Goal: Find specific page/section: Find specific page/section

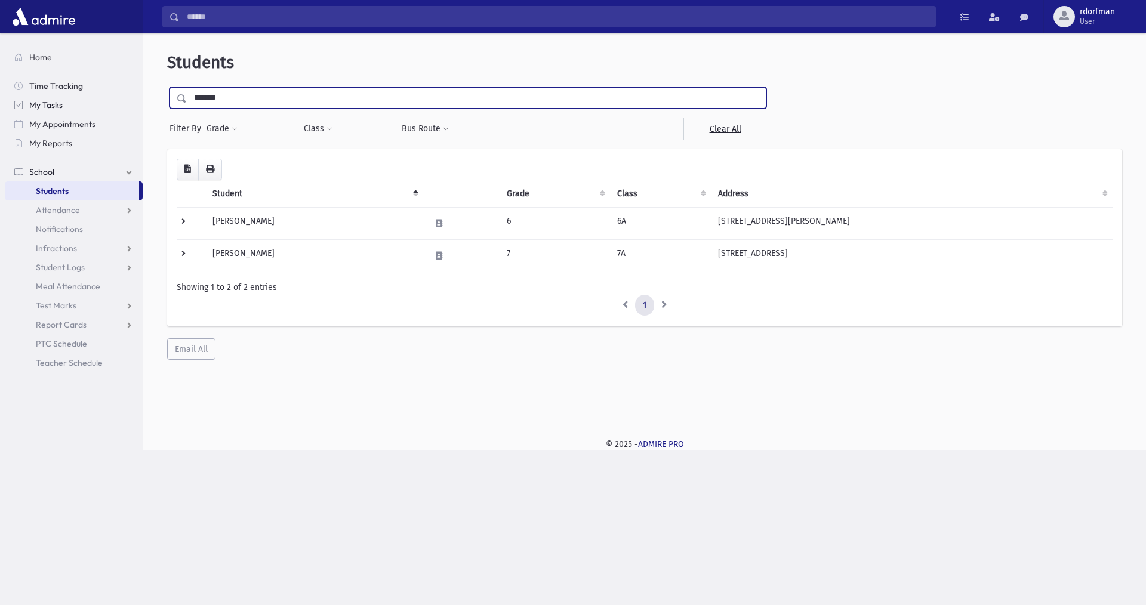
drag, startPoint x: 205, startPoint y: 79, endPoint x: 85, endPoint y: 99, distance: 122.2
click at [147, 61] on div "Students ******* Filter By Grade * ****** * * * * * * * * Filter Class *****" at bounding box center [644, 231] width 1003 height 386
type input "*********"
click at [167, 87] on input "submit" at bounding box center [183, 95] width 33 height 16
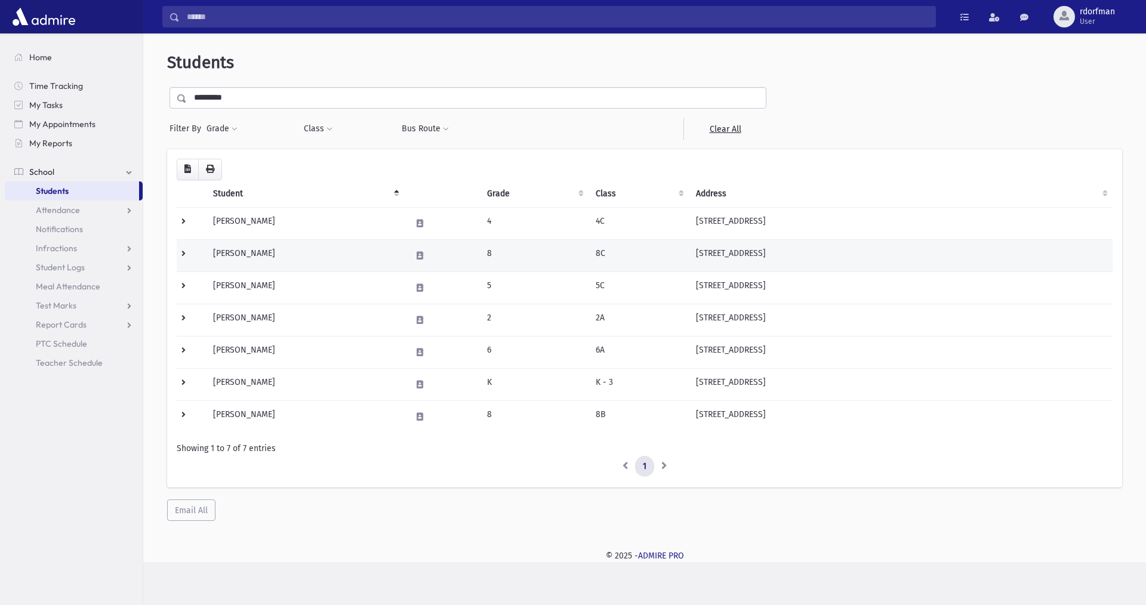
click at [439, 251] on td at bounding box center [442, 255] width 76 height 32
click at [349, 245] on td "Blobstein, Faigy" at bounding box center [305, 255] width 198 height 32
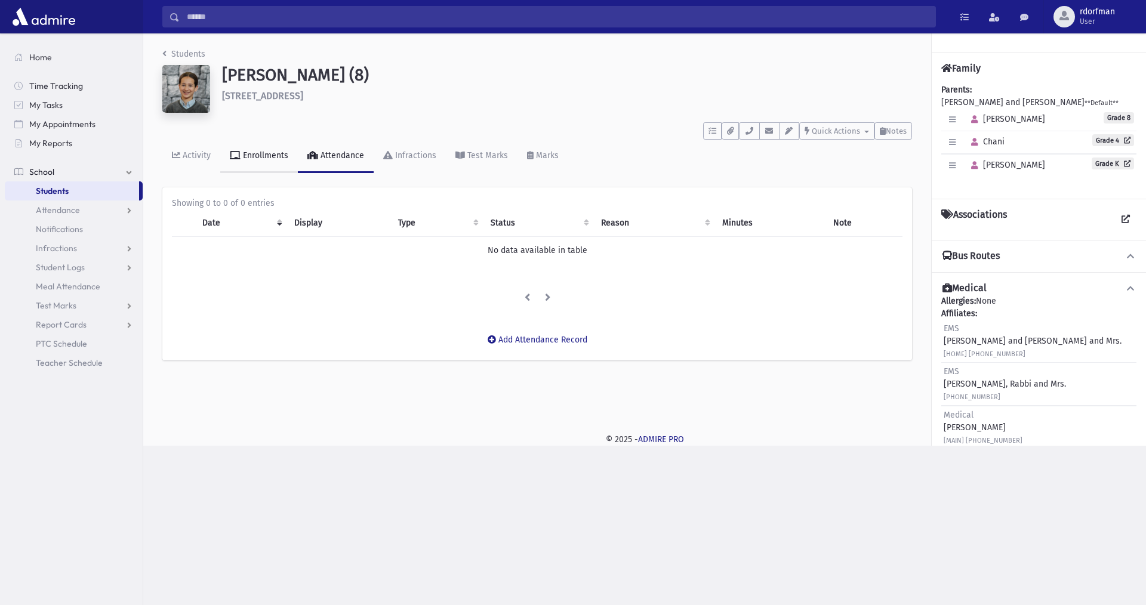
click at [253, 161] on link "Enrollments" at bounding box center [259, 156] width 78 height 33
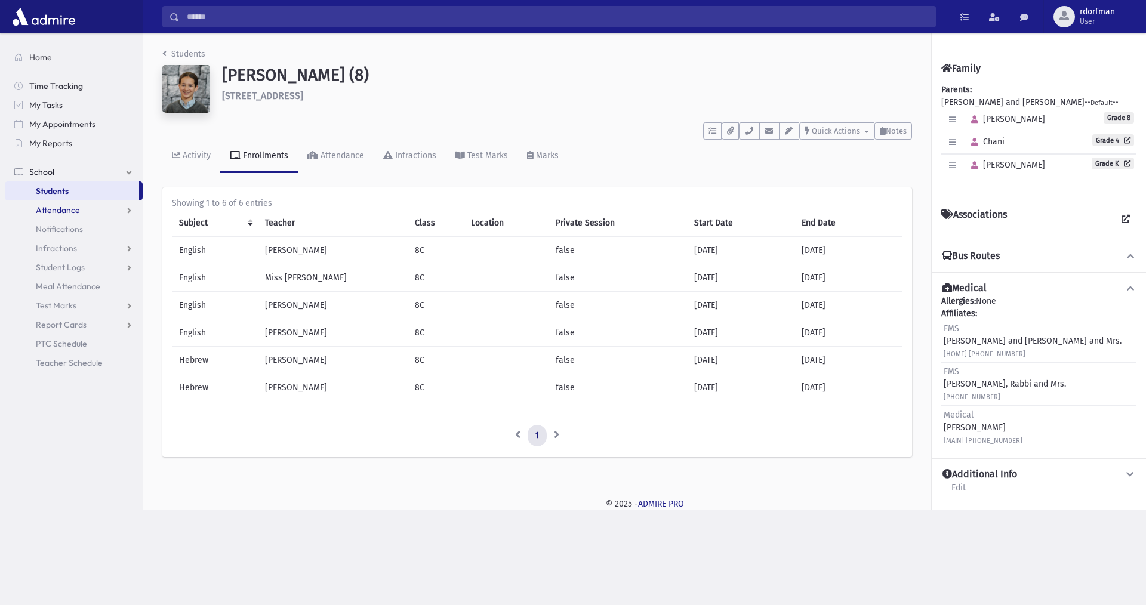
click at [61, 210] on span "Attendance" at bounding box center [58, 210] width 44 height 11
click at [54, 228] on span "Entry" at bounding box center [55, 229] width 20 height 11
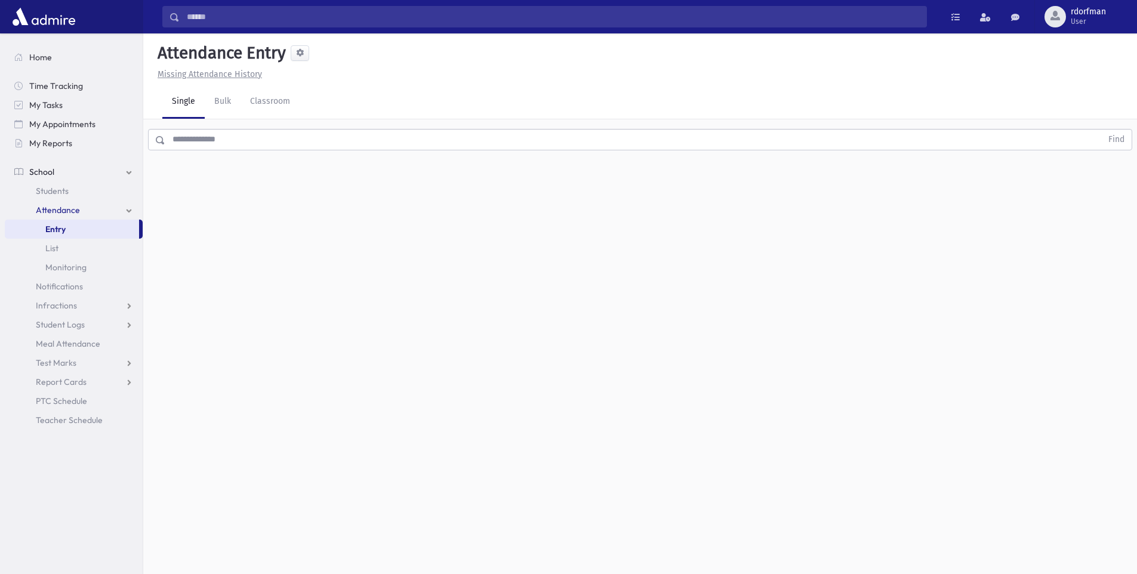
click at [186, 139] on input "text" at bounding box center [633, 139] width 937 height 21
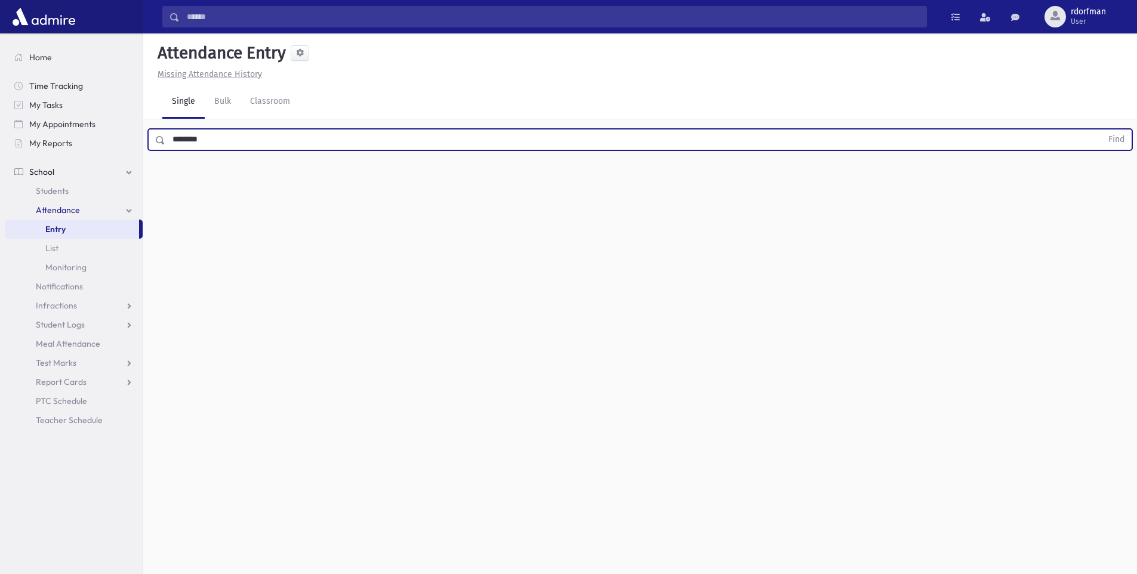
type input "********"
click at [1102, 130] on button "Find" at bounding box center [1117, 140] width 30 height 20
click at [1108, 216] on icon "button" at bounding box center [1106, 216] width 8 height 10
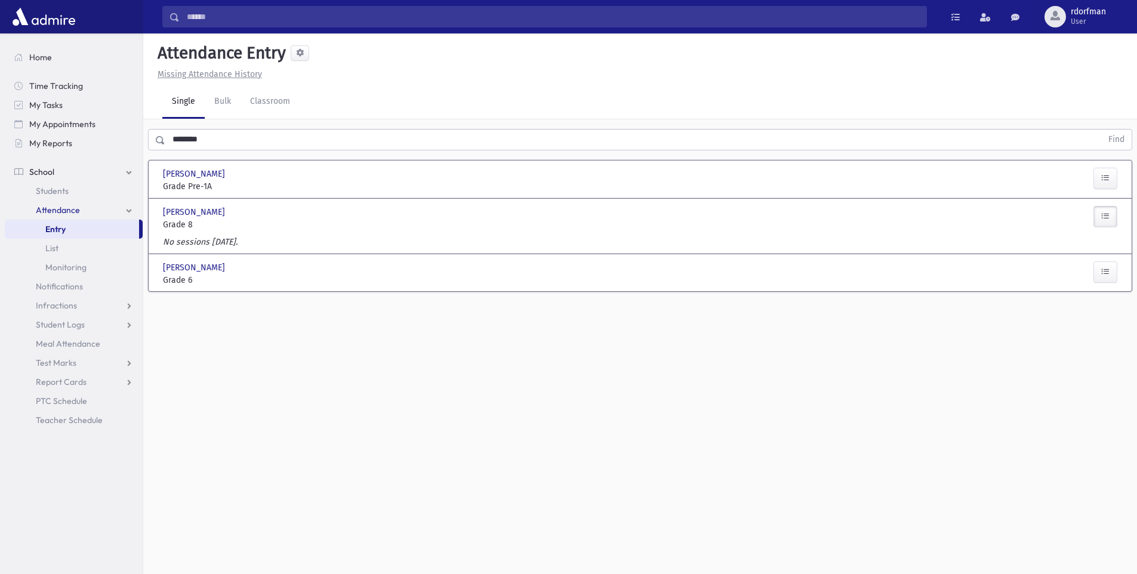
click at [38, 171] on span "School" at bounding box center [41, 172] width 25 height 11
click at [5, 162] on link "School" at bounding box center [74, 171] width 138 height 19
click at [46, 191] on span "Students" at bounding box center [52, 191] width 33 height 11
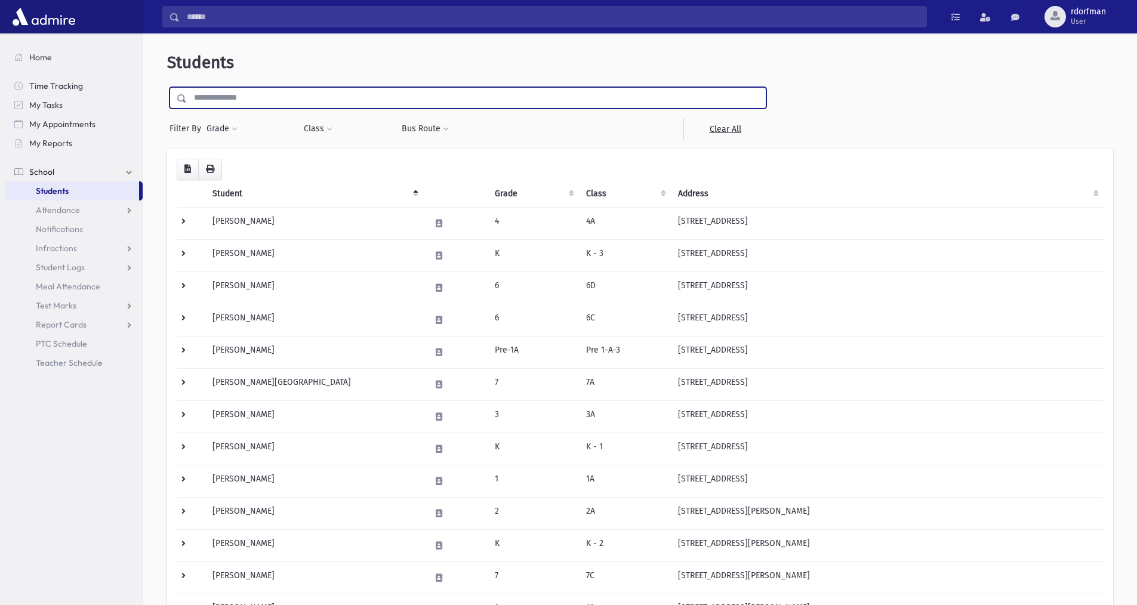
click at [216, 100] on input "text" at bounding box center [476, 97] width 579 height 21
type input "********"
click at [167, 87] on input "submit" at bounding box center [183, 95] width 33 height 16
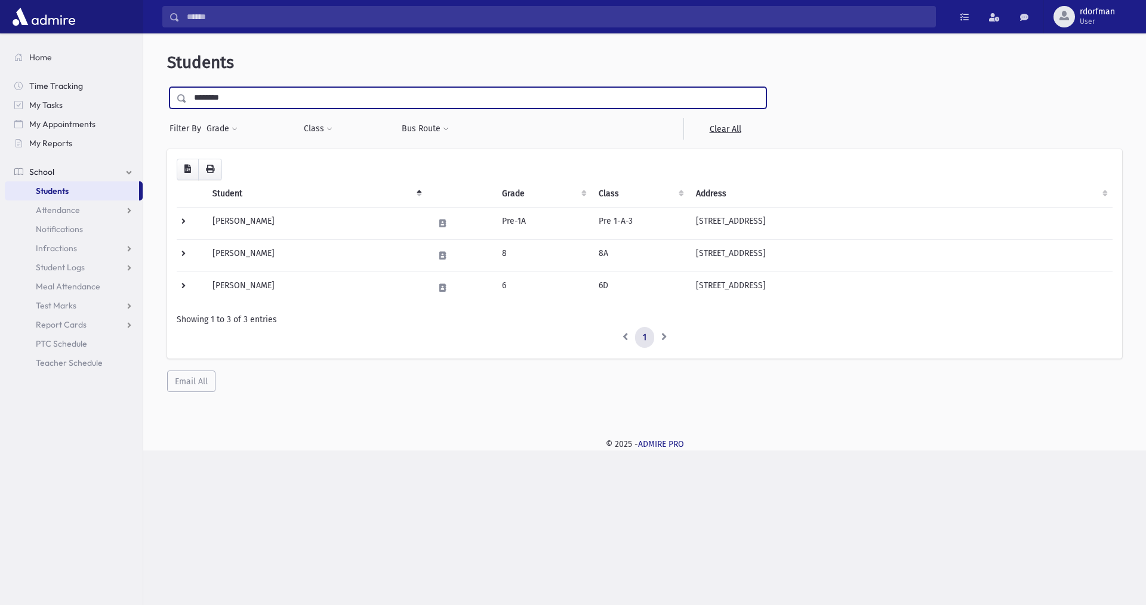
click at [236, 104] on input "********" at bounding box center [476, 97] width 579 height 21
click at [48, 177] on link "School" at bounding box center [74, 171] width 138 height 19
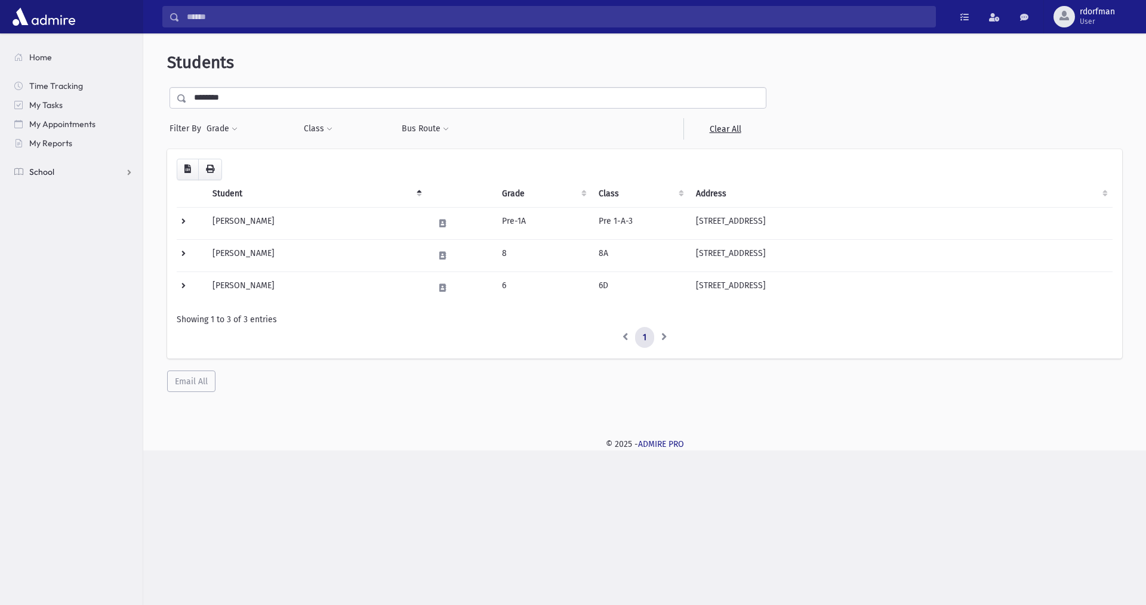
click at [48, 172] on span "School" at bounding box center [41, 172] width 25 height 11
click at [53, 190] on span "Students" at bounding box center [52, 191] width 33 height 11
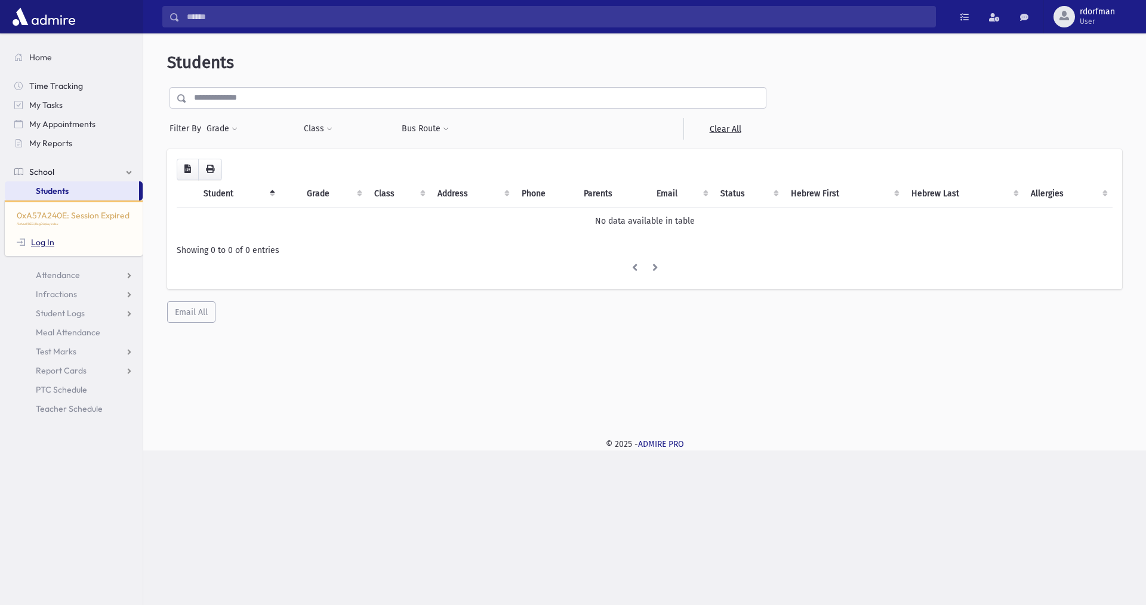
click at [50, 244] on link "Log In" at bounding box center [36, 242] width 38 height 11
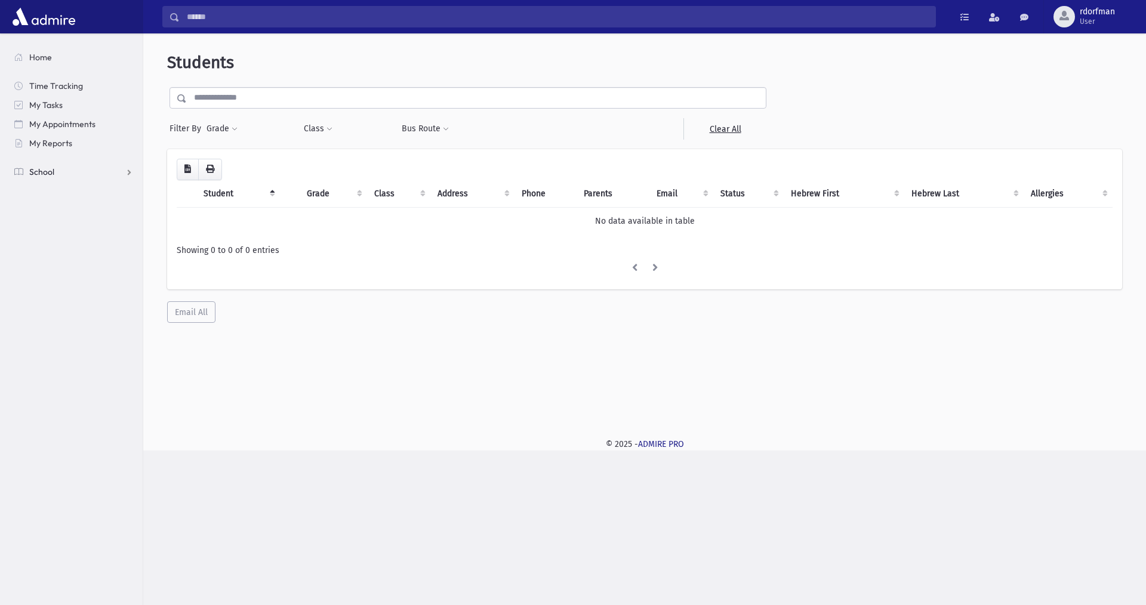
click at [45, 173] on span "School" at bounding box center [41, 172] width 25 height 11
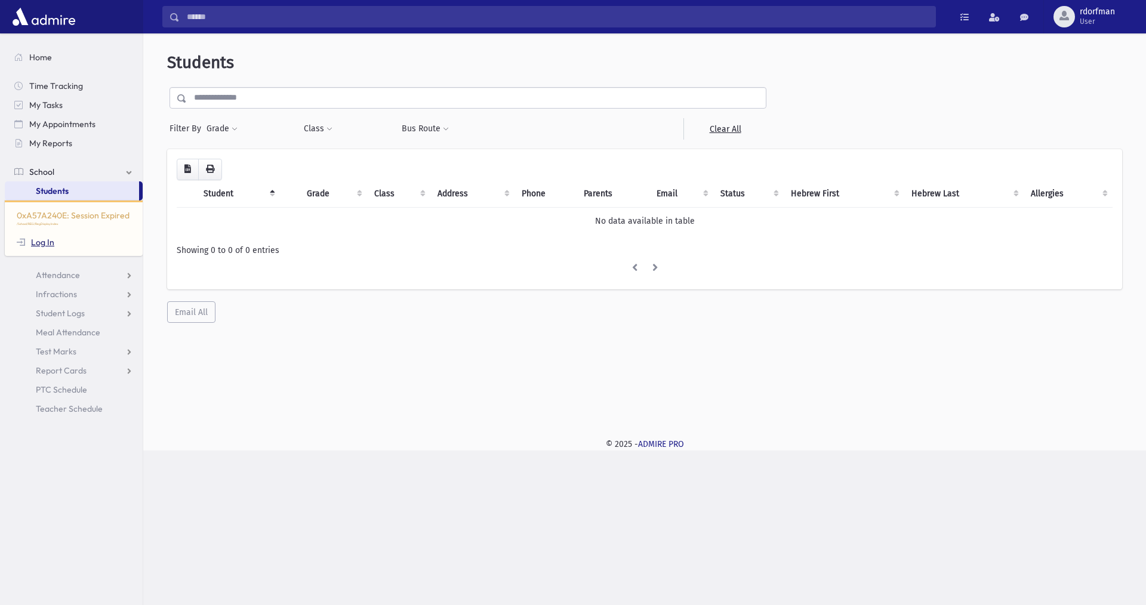
click at [36, 240] on link "Log In" at bounding box center [36, 242] width 38 height 11
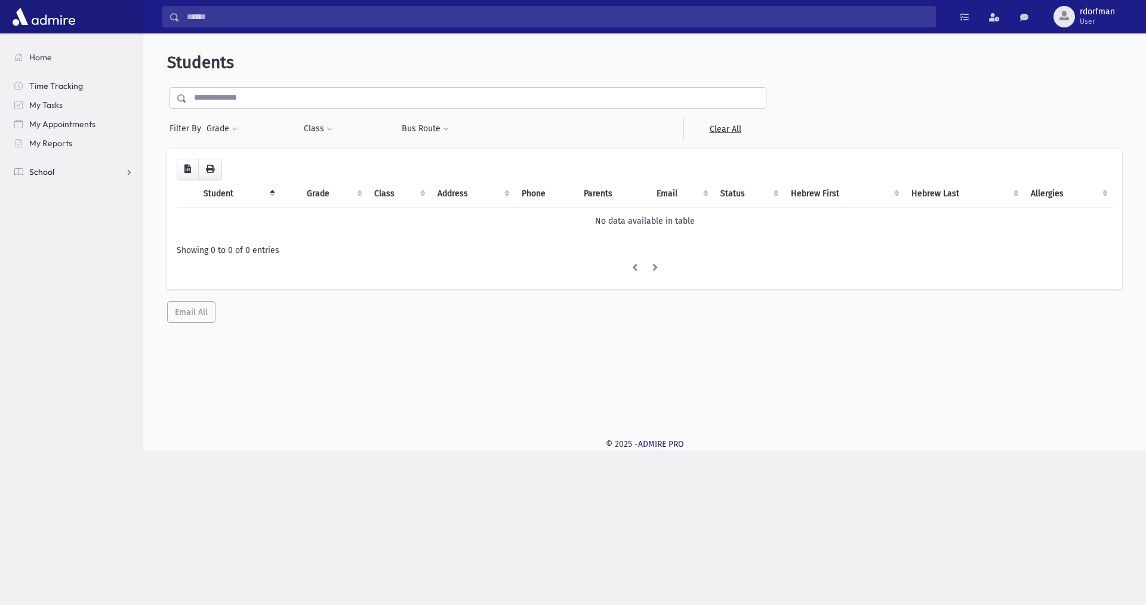
click at [38, 177] on span "School" at bounding box center [41, 172] width 25 height 11
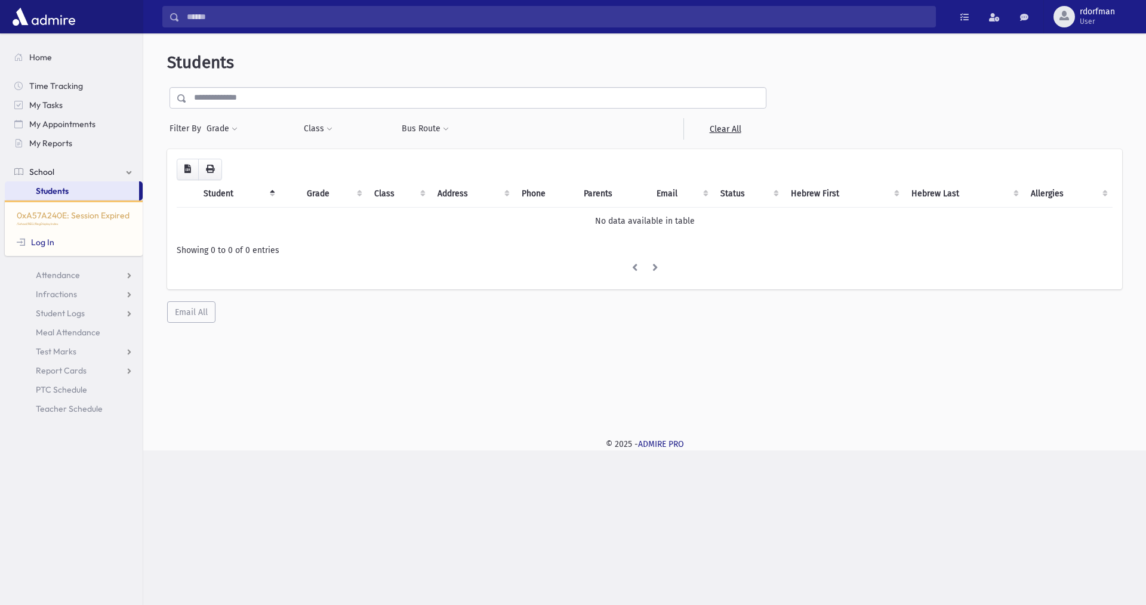
click at [103, 211] on div "0xA57A240E: Session Expired /School/REG/RegDisplayIndex Log In" at bounding box center [74, 229] width 138 height 56
click at [13, 27] on img at bounding box center [44, 17] width 69 height 24
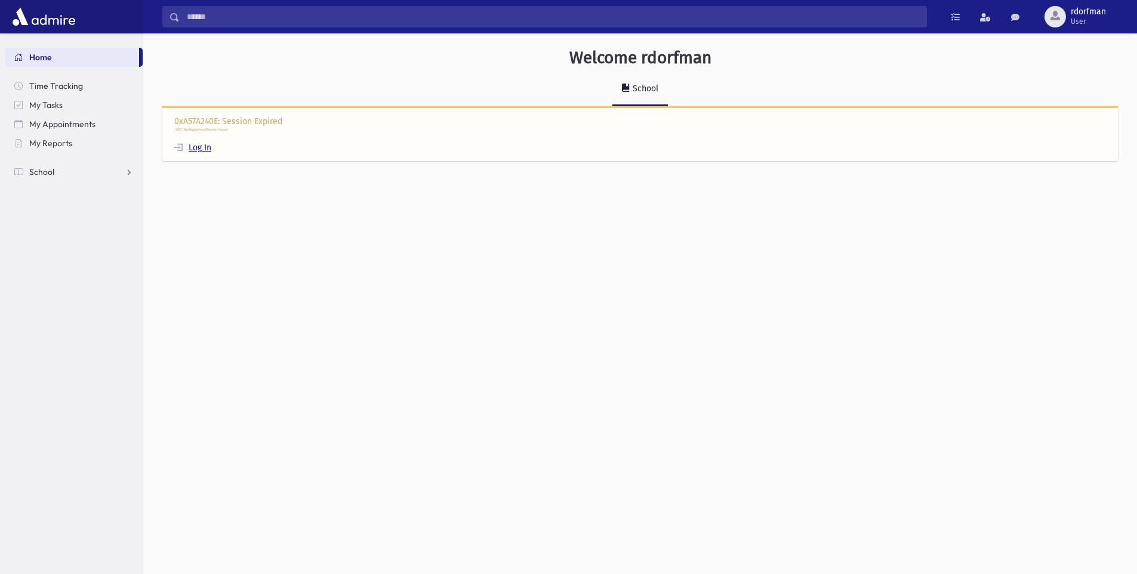
click at [190, 152] on link "Log In" at bounding box center [192, 148] width 37 height 10
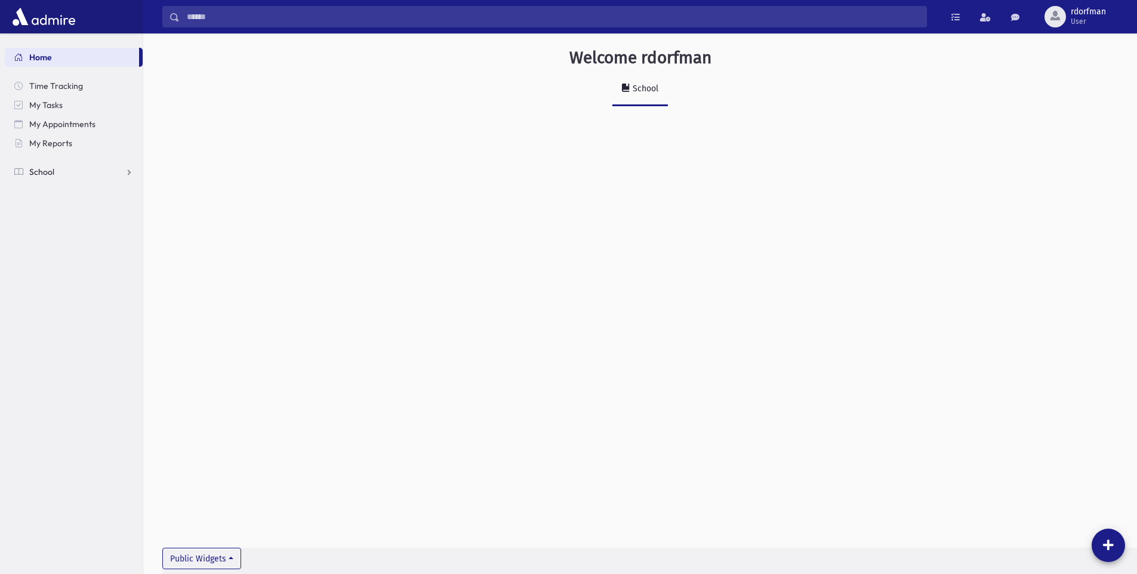
click at [36, 173] on span "School" at bounding box center [41, 172] width 25 height 11
click at [53, 190] on span "Students" at bounding box center [52, 191] width 33 height 11
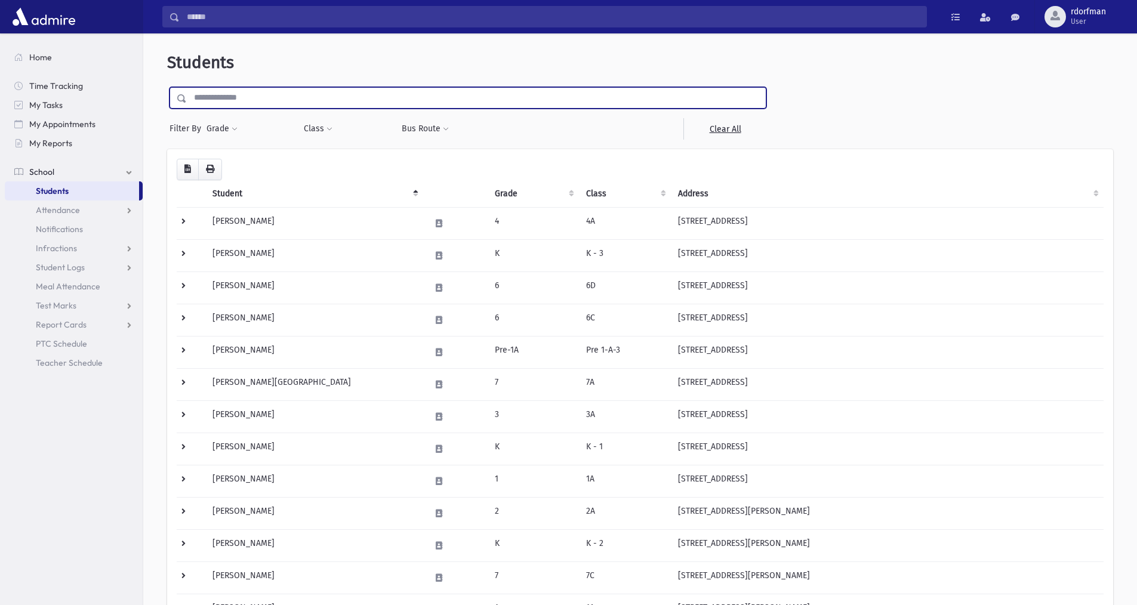
click at [262, 93] on input "text" at bounding box center [476, 97] width 579 height 21
type input "*******"
click at [167, 87] on input "submit" at bounding box center [183, 95] width 33 height 16
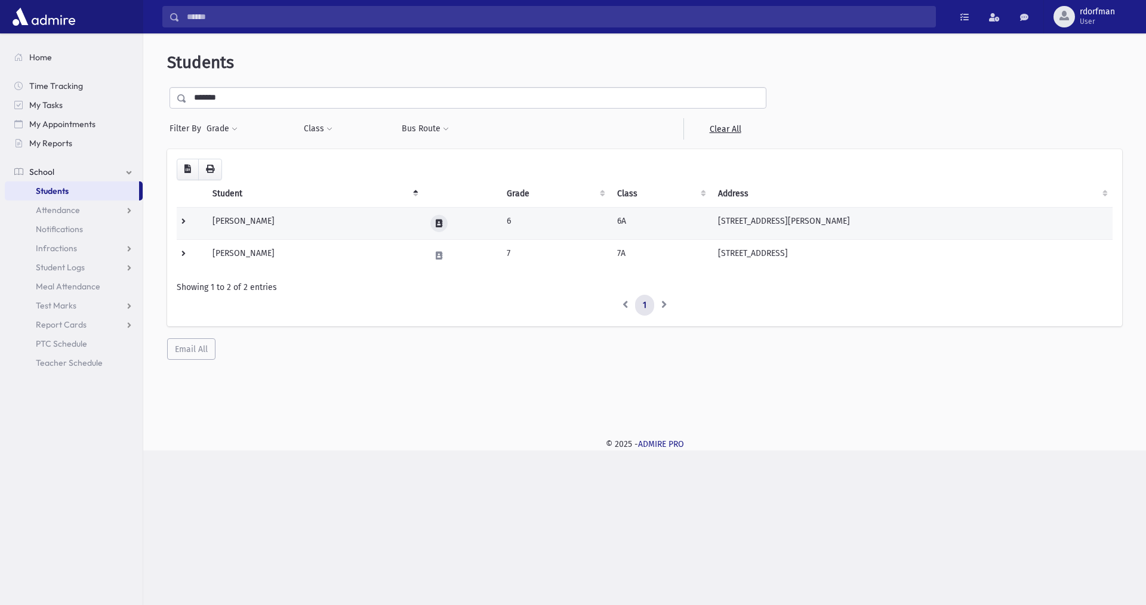
click at [440, 225] on icon at bounding box center [439, 224] width 7 height 8
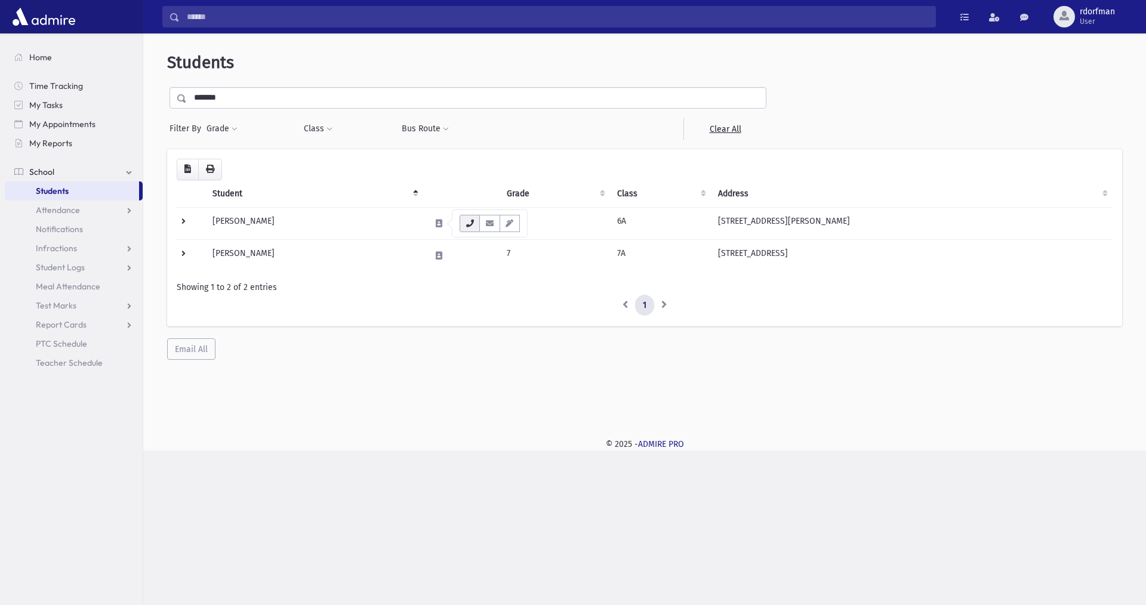
click at [472, 225] on icon "button" at bounding box center [470, 224] width 10 height 8
